Goal: Task Accomplishment & Management: Complete application form

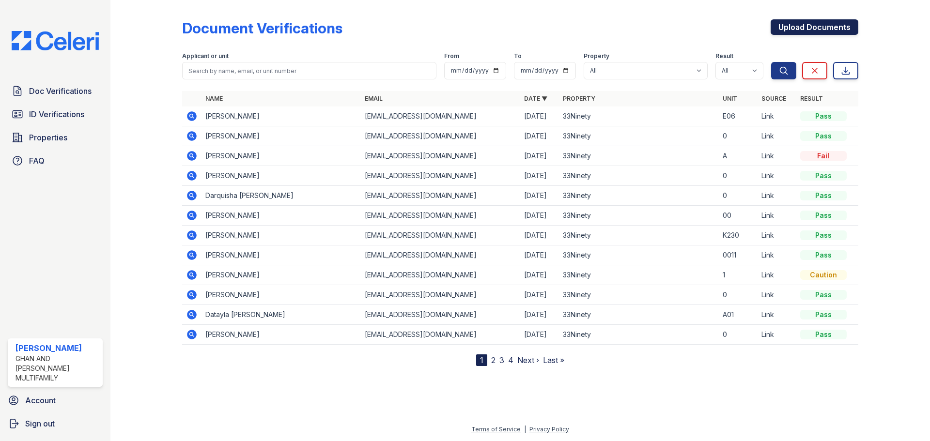
click at [814, 25] on link "Upload Documents" at bounding box center [815, 26] width 88 height 15
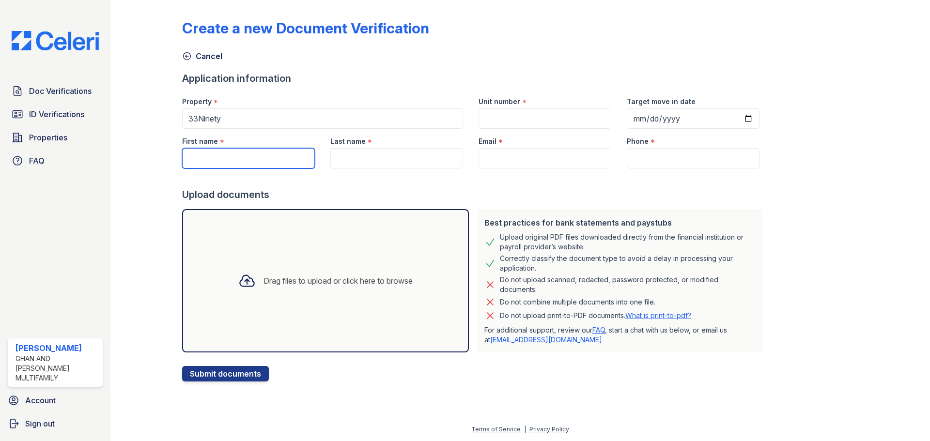
click at [242, 162] on input "First name" at bounding box center [248, 158] width 133 height 20
type input "[PERSON_NAME]"
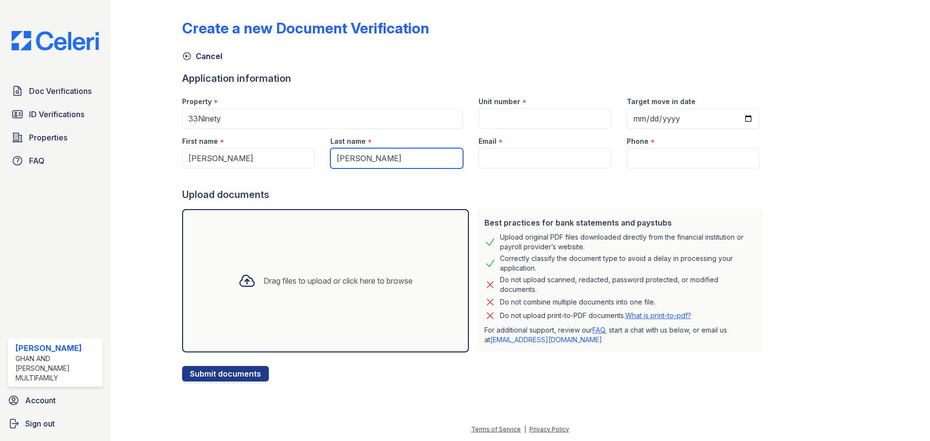
type input "[PERSON_NAME]"
click at [564, 166] on input "Email" at bounding box center [545, 158] width 133 height 20
type input "v"
paste input "[EMAIL_ADDRESS][DOMAIN_NAME]"
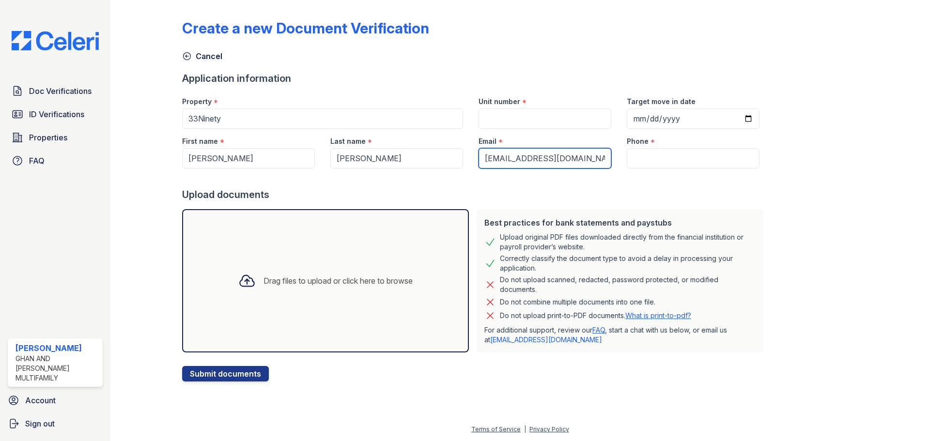
type input "[EMAIL_ADDRESS][DOMAIN_NAME]"
click at [522, 122] on input "Unit number" at bounding box center [545, 118] width 133 height 20
click at [662, 159] on input "Phone" at bounding box center [693, 158] width 133 height 20
paste input "[PHONE_NUMBER]"
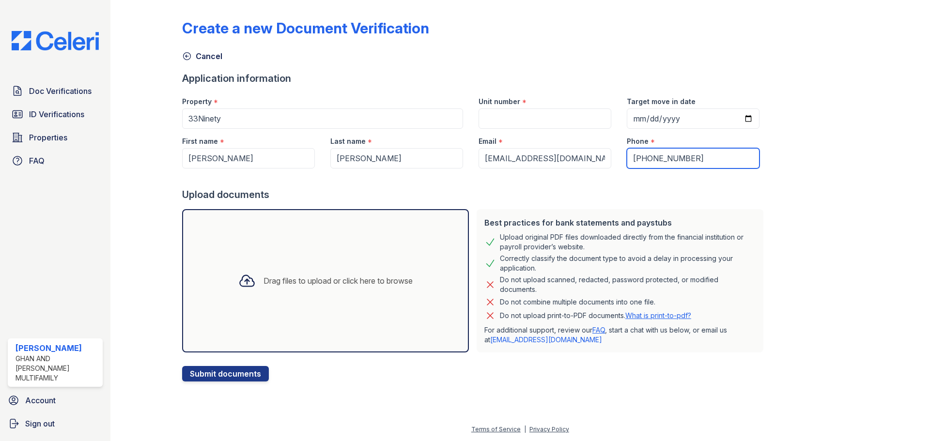
type input "[PHONE_NUMBER]"
click at [490, 107] on div "Unit number *" at bounding box center [545, 98] width 133 height 19
click at [494, 116] on input "Unit number" at bounding box center [545, 118] width 133 height 20
type input "0"
click at [737, 119] on input "Target move in date" at bounding box center [693, 118] width 133 height 20
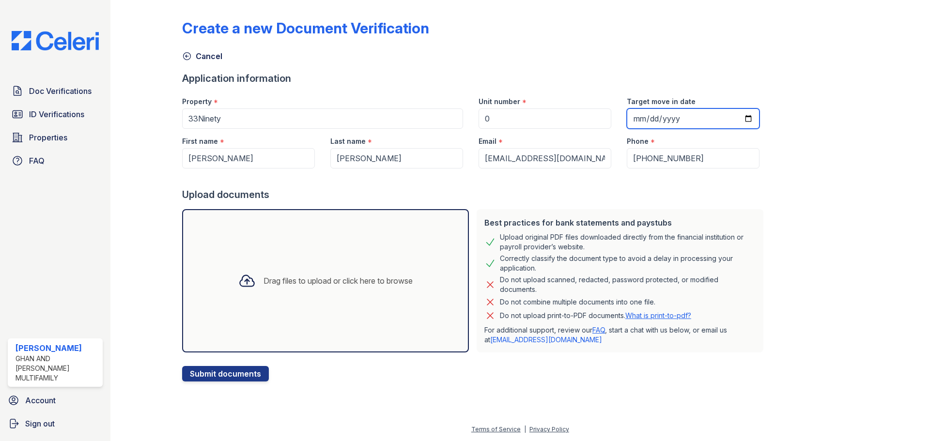
type input "[DATE]"
click at [820, 149] on div "Create a new Document Verification Cancel Application information Property * 33…" at bounding box center [520, 193] width 676 height 378
click at [851, 191] on div "Create a new Document Verification Cancel Application information Property * 33…" at bounding box center [520, 193] width 676 height 378
click at [230, 371] on button "Submit documents" at bounding box center [225, 373] width 87 height 15
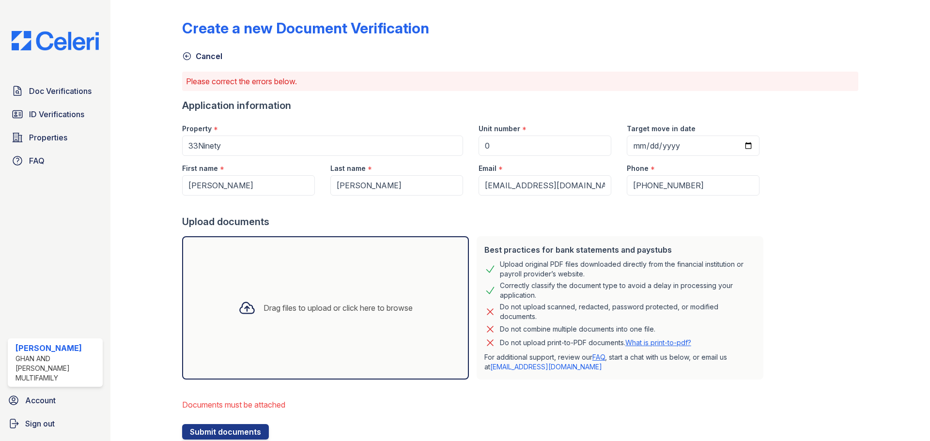
click at [832, 209] on div "Create a new Document Verification Cancel Please correct the errors below. Appl…" at bounding box center [520, 222] width 676 height 436
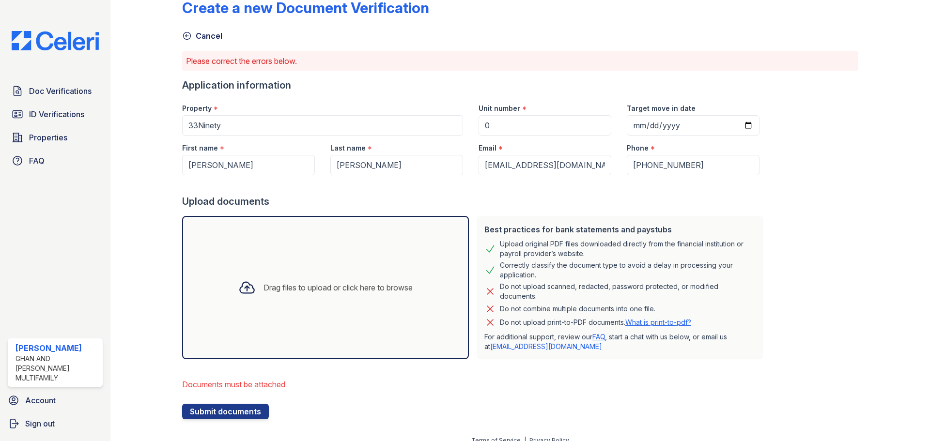
scroll to position [31, 0]
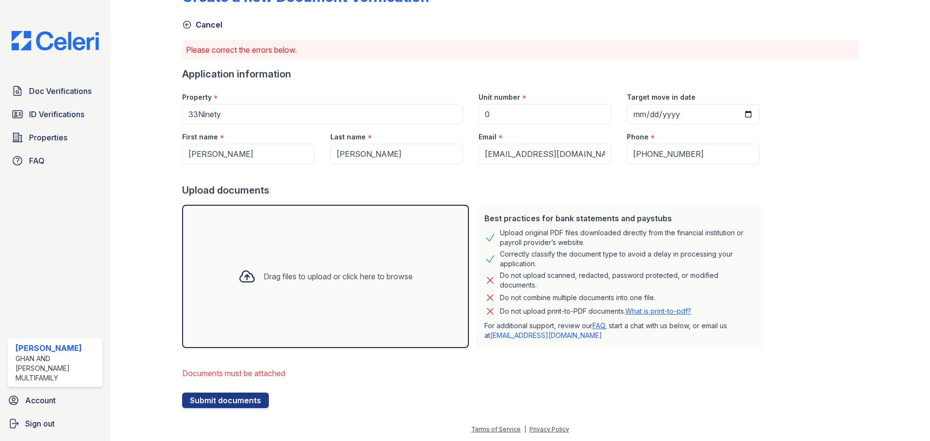
click at [799, 234] on div "Create a new Document Verification Cancel Please correct the errors below. Appl…" at bounding box center [520, 190] width 676 height 436
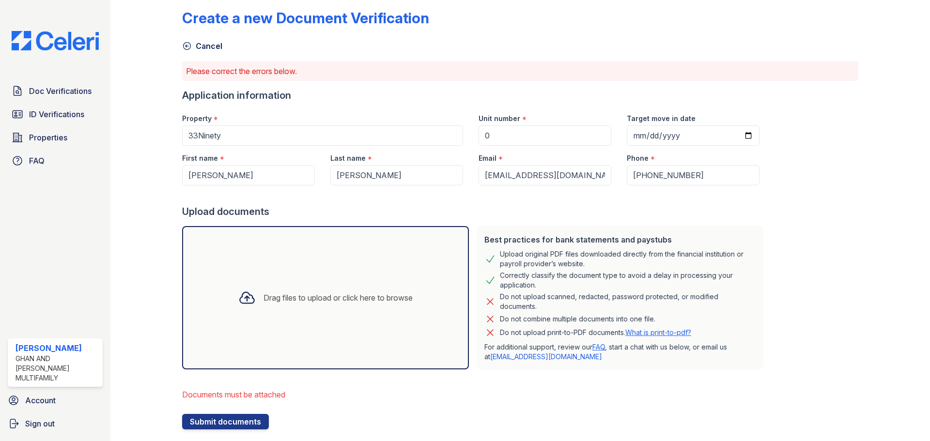
scroll to position [0, 0]
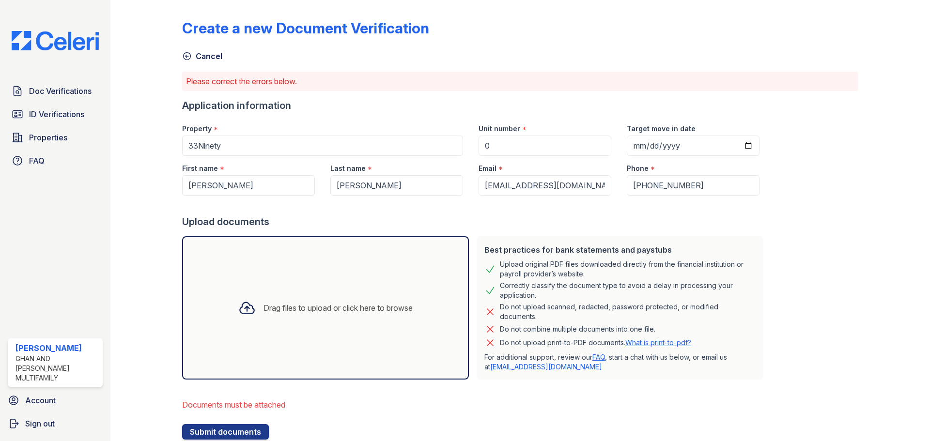
click at [835, 282] on div "Create a new Document Verification Cancel Please correct the errors below. Appl…" at bounding box center [520, 222] width 676 height 436
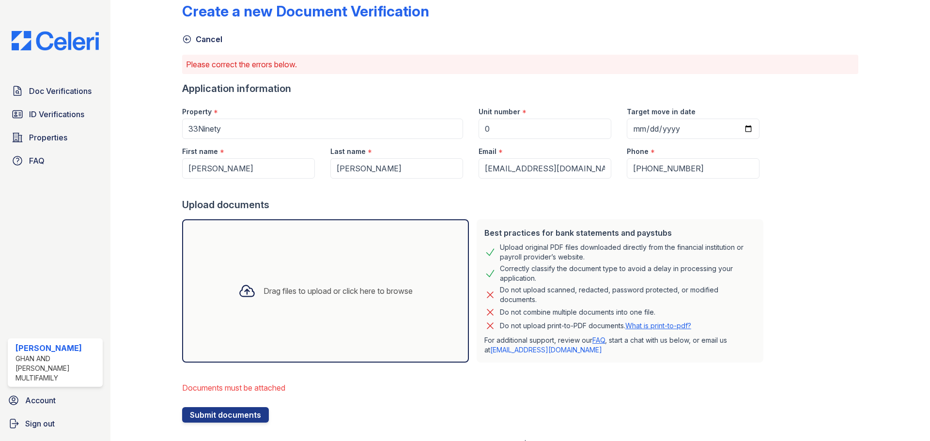
scroll to position [31, 0]
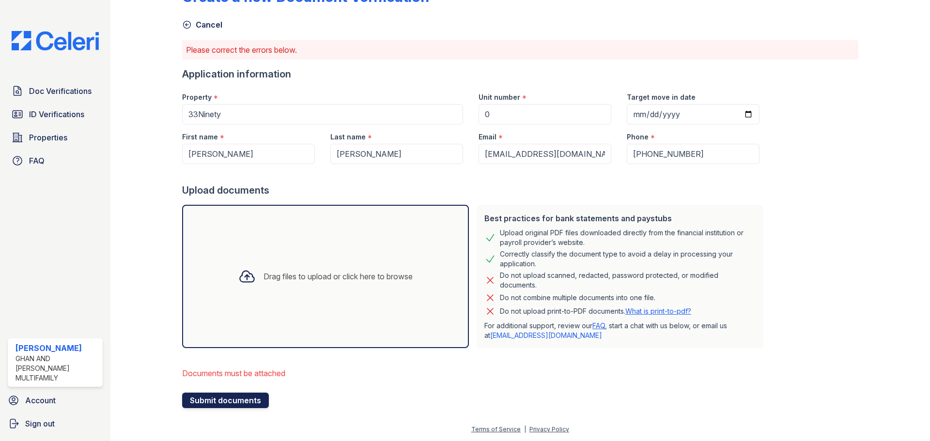
click at [232, 401] on button "Submit documents" at bounding box center [225, 400] width 87 height 15
click at [239, 277] on icon at bounding box center [246, 276] width 17 height 17
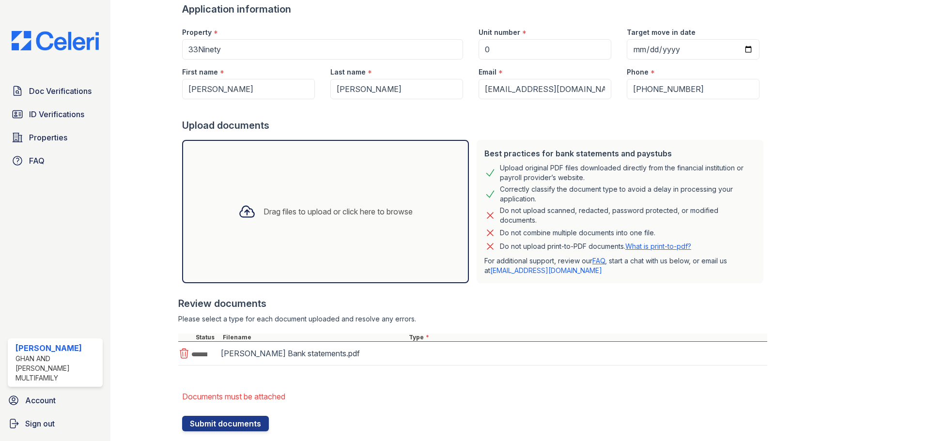
scroll to position [120, 0]
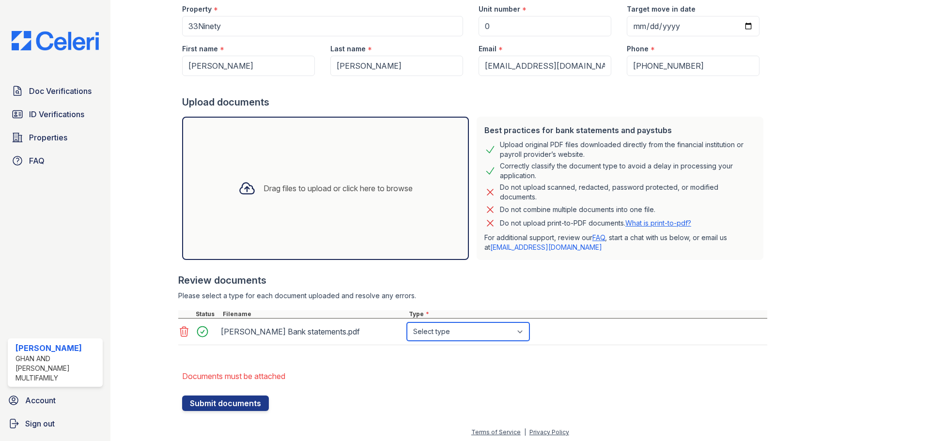
click at [502, 330] on select "Select type Paystub Bank Statement Offer Letter Tax Documents Benefit Award Let…" at bounding box center [468, 332] width 123 height 18
select select "bank_statement"
click at [407, 323] on select "Select type Paystub Bank Statement Offer Letter Tax Documents Benefit Award Let…" at bounding box center [468, 332] width 123 height 18
click at [244, 402] on button "Submit documents" at bounding box center [225, 403] width 87 height 15
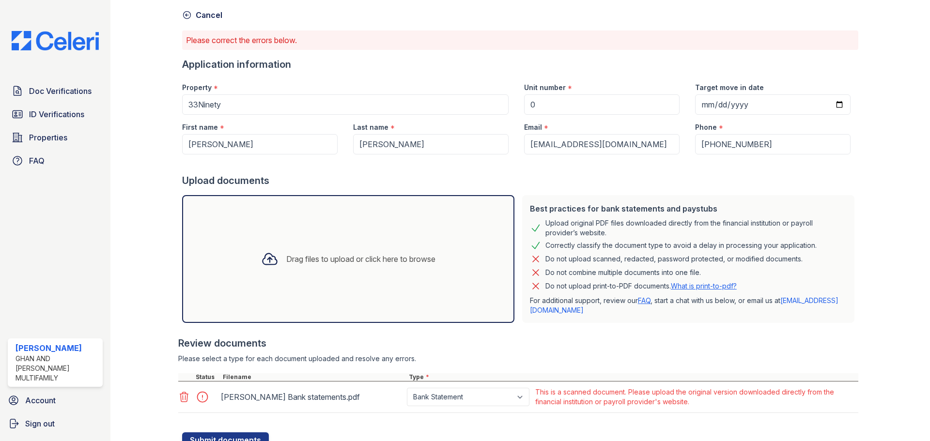
scroll to position [81, 0]
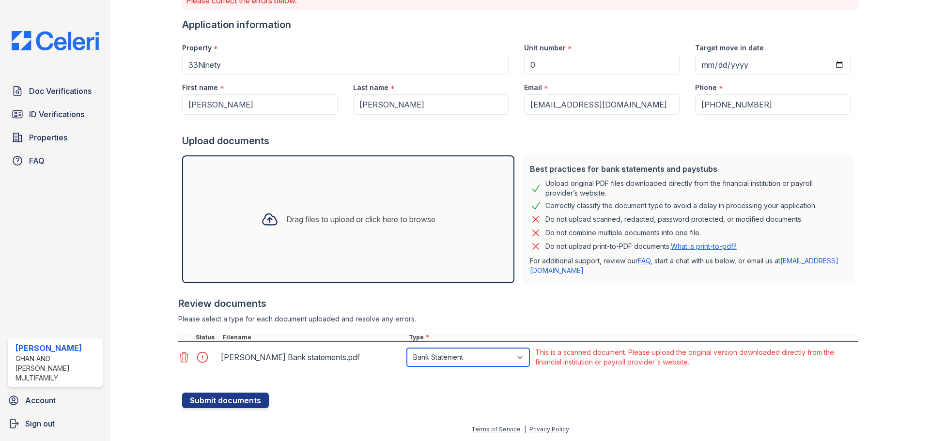
click at [499, 360] on select "Paystub Bank Statement Offer Letter Tax Documents Benefit Award Letter Investme…" at bounding box center [468, 357] width 123 height 18
select select "other"
click at [407, 348] on select "Paystub Bank Statement Offer Letter Tax Documents Benefit Award Letter Investme…" at bounding box center [468, 357] width 123 height 18
click at [232, 400] on button "Submit documents" at bounding box center [225, 400] width 87 height 15
